Goal: Task Accomplishment & Management: Manage account settings

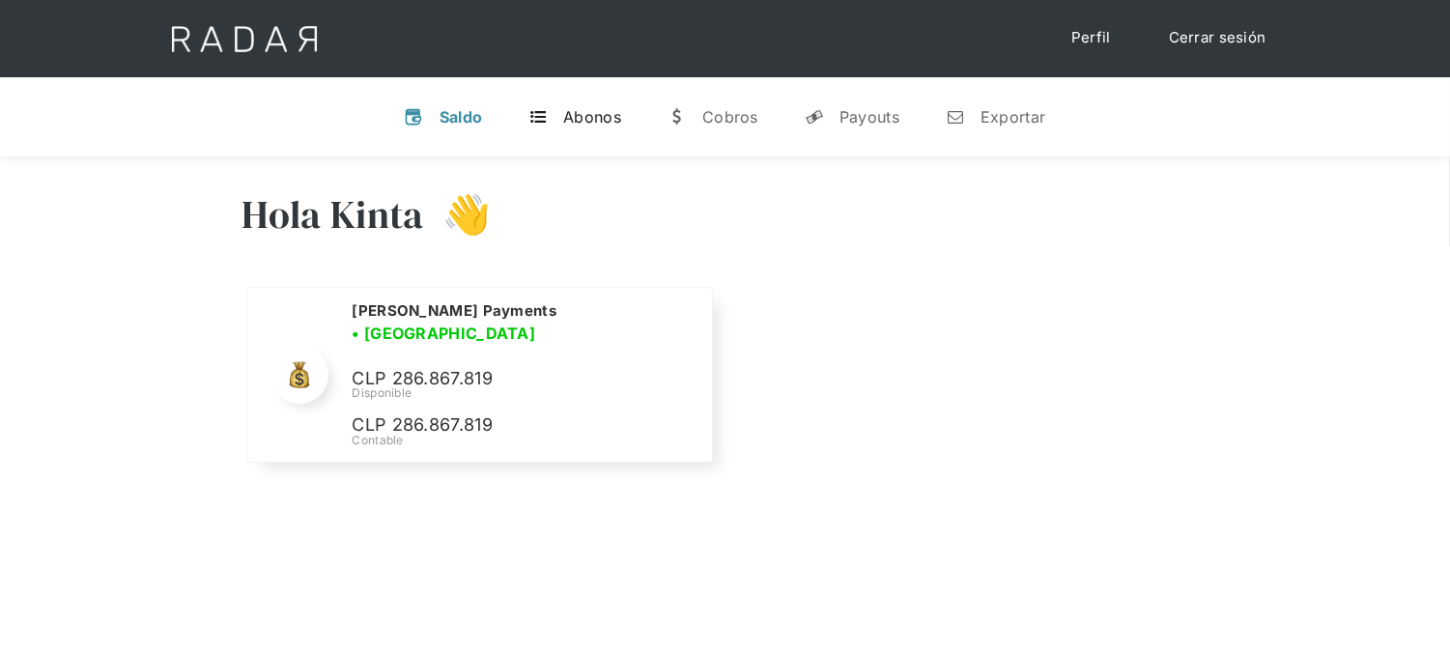
click at [582, 100] on link "t Abonos" at bounding box center [575, 117] width 124 height 50
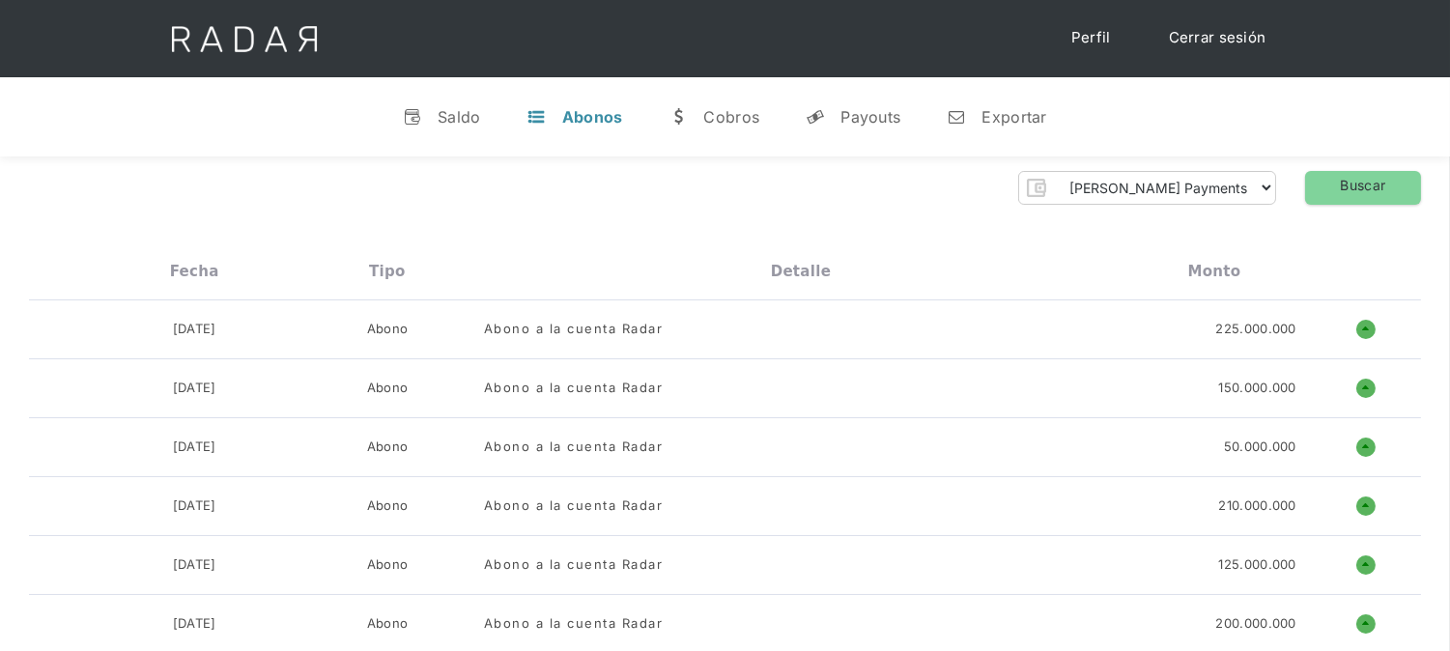
click at [1250, 49] on link "Cerrar sesión" at bounding box center [1217, 38] width 136 height 38
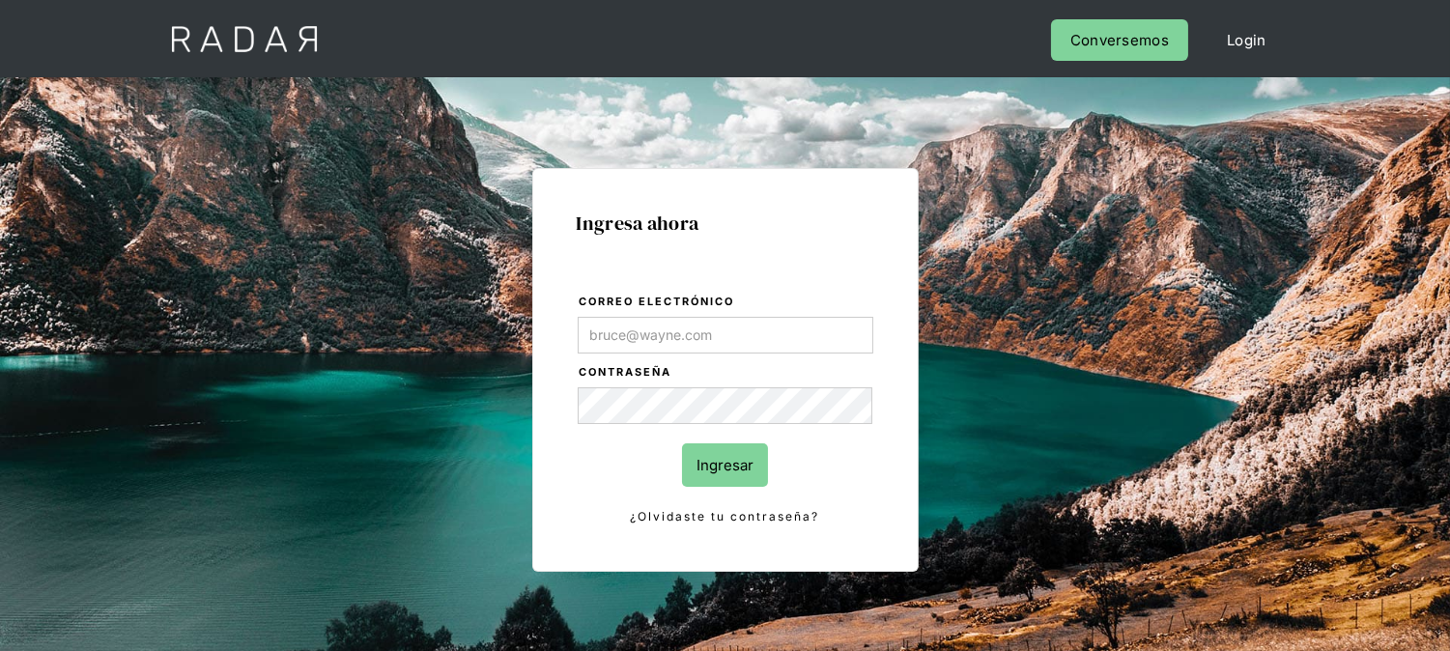
type input "[EMAIL_ADDRESS][DOMAIN_NAME]"
click at [737, 444] on input "Ingresar" at bounding box center [725, 464] width 86 height 43
